Goal: Obtain resource: Download file/media

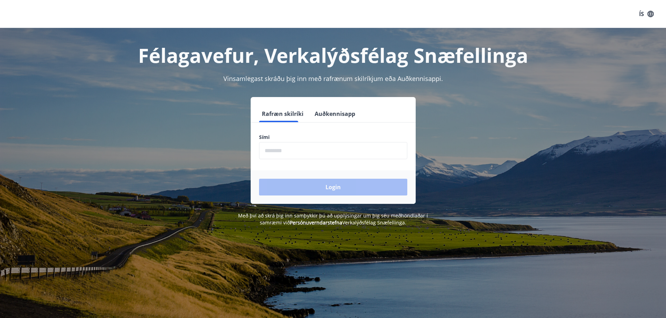
click at [288, 150] on input "phone" at bounding box center [333, 150] width 148 height 17
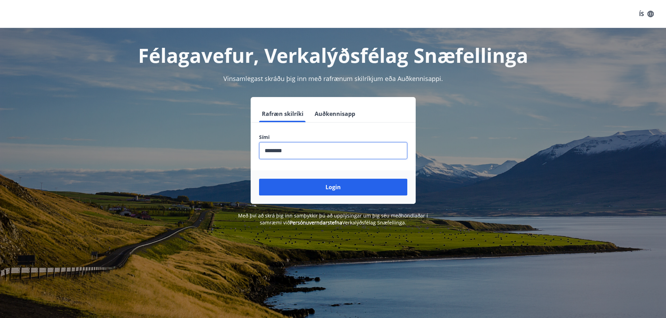
type input "********"
click at [259, 179] on button "Login" at bounding box center [333, 187] width 148 height 17
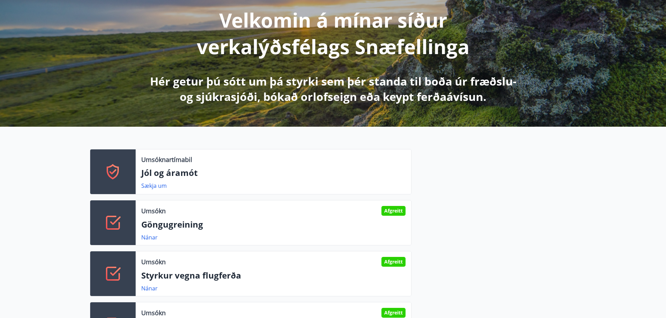
scroll to position [70, 0]
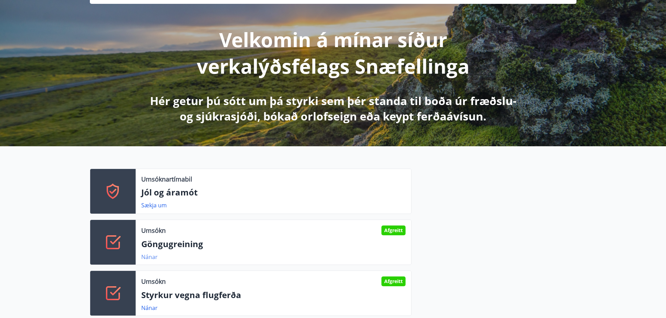
click at [142, 255] on link "Nánar" at bounding box center [149, 257] width 16 height 8
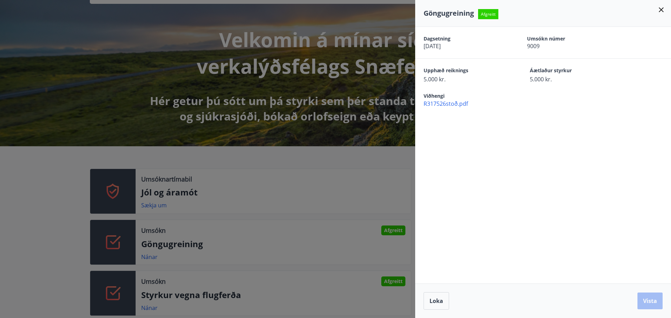
click at [396, 236] on div at bounding box center [335, 159] width 671 height 318
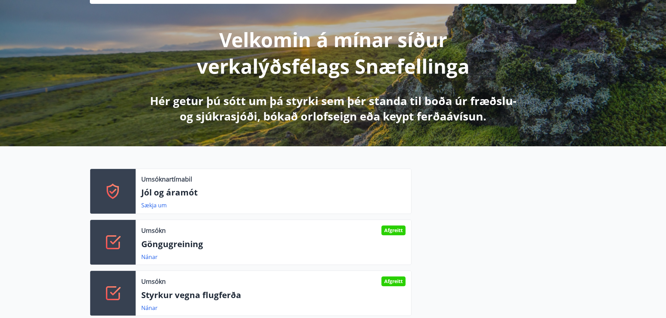
click at [395, 233] on div "Afgreitt" at bounding box center [393, 231] width 24 height 10
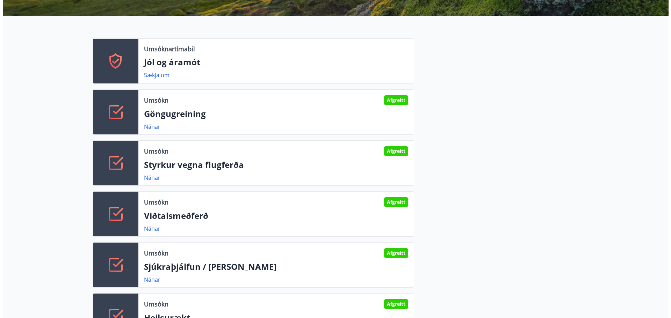
scroll to position [210, 0]
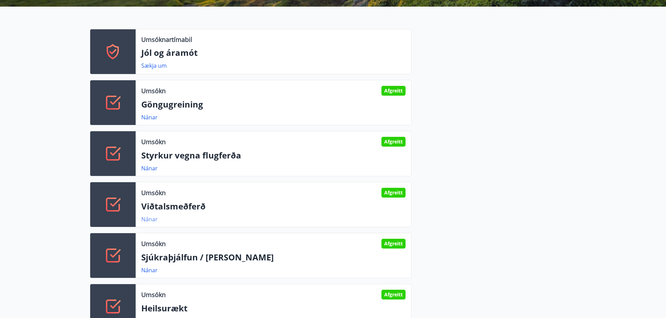
click at [144, 217] on link "Nánar" at bounding box center [149, 220] width 16 height 8
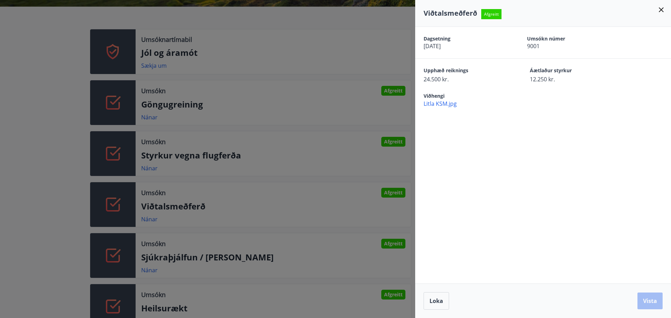
click at [356, 145] on div at bounding box center [335, 159] width 671 height 318
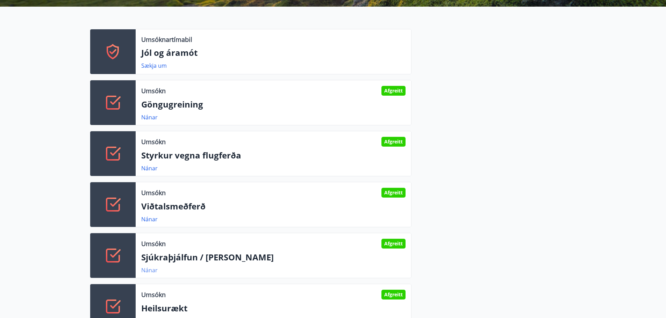
click at [150, 270] on link "Nánar" at bounding box center [149, 271] width 16 height 8
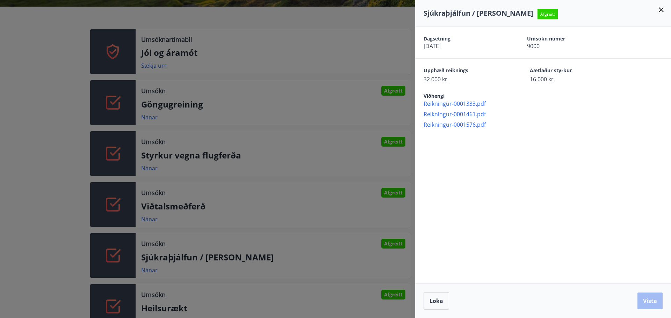
click at [438, 124] on span "Reikningur-0001576.pdf" at bounding box center [546, 125] width 247 height 8
